Goal: Transaction & Acquisition: Download file/media

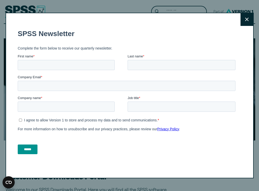
click at [246, 19] on icon at bounding box center [247, 19] width 4 height 4
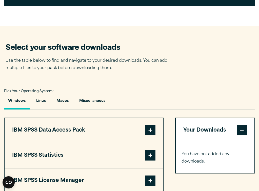
scroll to position [284, 0]
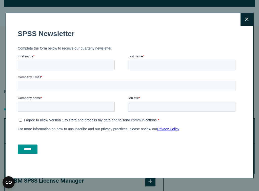
click at [248, 22] on button "Close" at bounding box center [247, 19] width 13 height 13
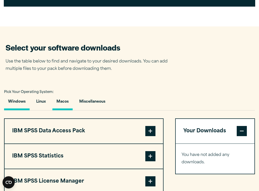
click at [65, 102] on button "Macos" at bounding box center [62, 103] width 20 height 14
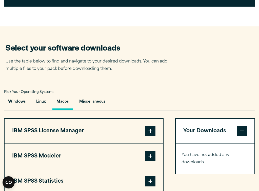
click at [151, 155] on span at bounding box center [150, 156] width 10 height 10
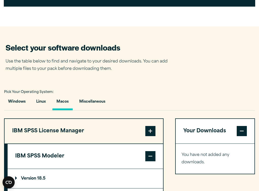
click at [151, 155] on span at bounding box center [150, 156] width 10 height 10
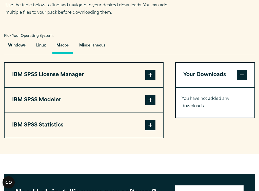
scroll to position [341, 0]
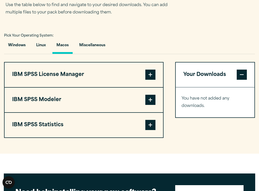
click at [152, 125] on span at bounding box center [150, 125] width 10 height 10
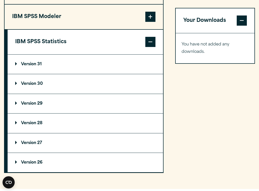
scroll to position [424, 0]
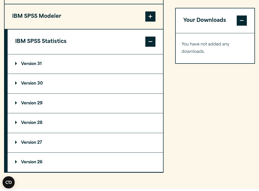
click at [41, 65] on p "Version 31" at bounding box center [28, 64] width 27 height 4
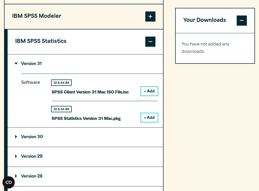
click at [148, 116] on button "+ Add" at bounding box center [149, 117] width 17 height 9
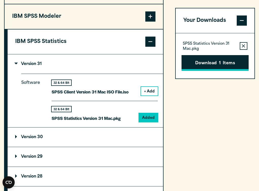
click at [215, 63] on button "Download 1 Items" at bounding box center [215, 63] width 67 height 16
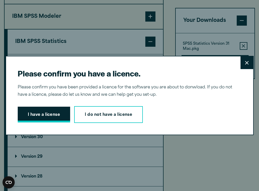
click at [52, 117] on button "I have a license" at bounding box center [44, 114] width 53 height 16
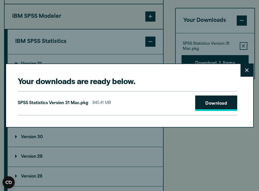
click at [217, 105] on link "Download" at bounding box center [216, 103] width 42 height 16
